Goal: Find specific page/section: Find specific page/section

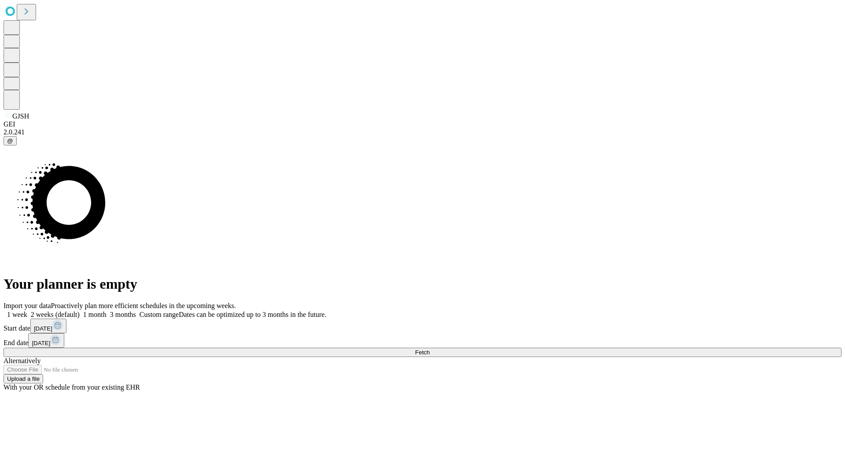
click at [430, 349] on span "Fetch" at bounding box center [422, 352] width 15 height 7
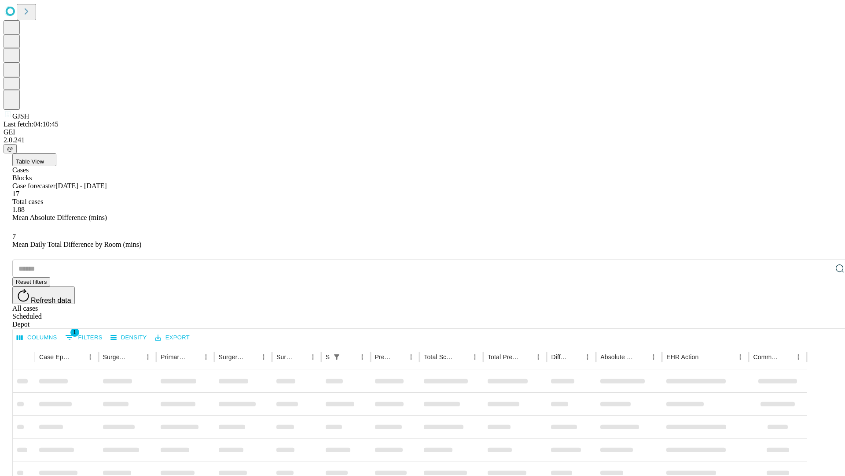
click at [44, 158] on span "Table View" at bounding box center [30, 161] width 28 height 7
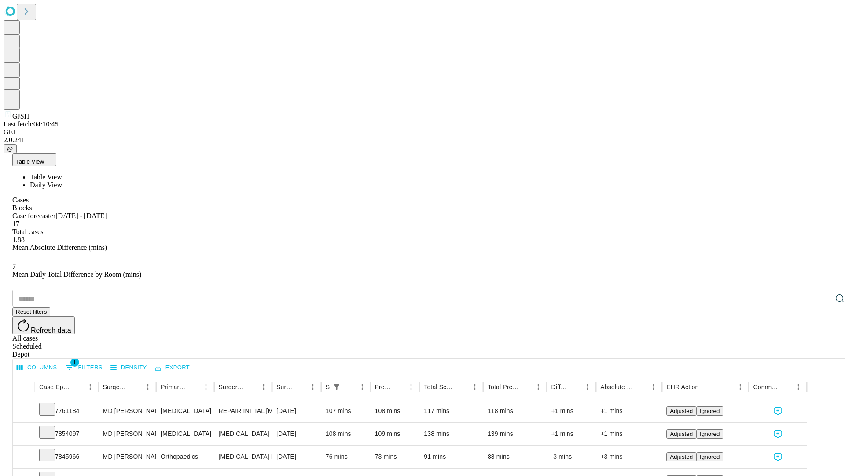
click at [62, 181] on span "Daily View" at bounding box center [46, 184] width 32 height 7
